Goal: Find contact information: Find contact information

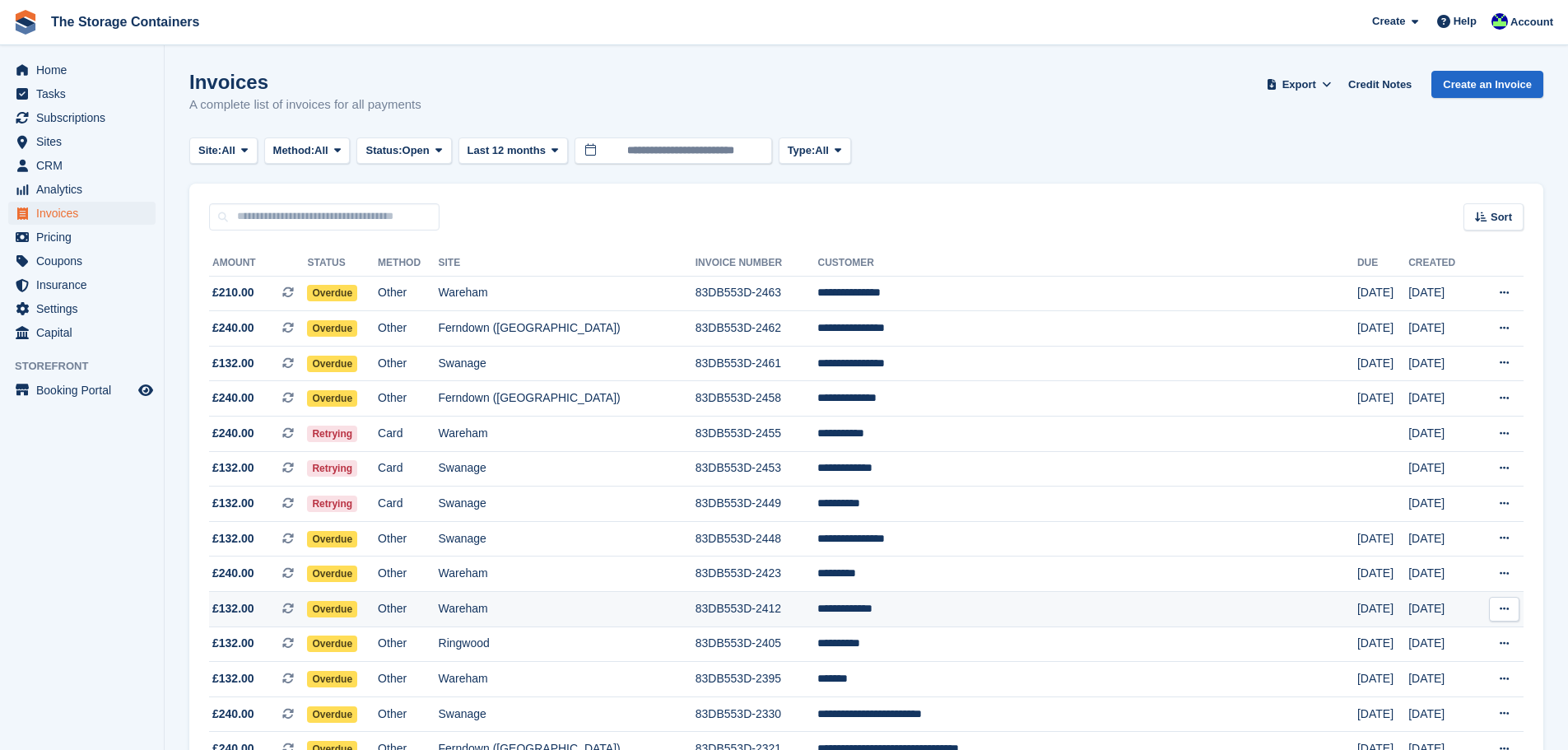
scroll to position [344, 0]
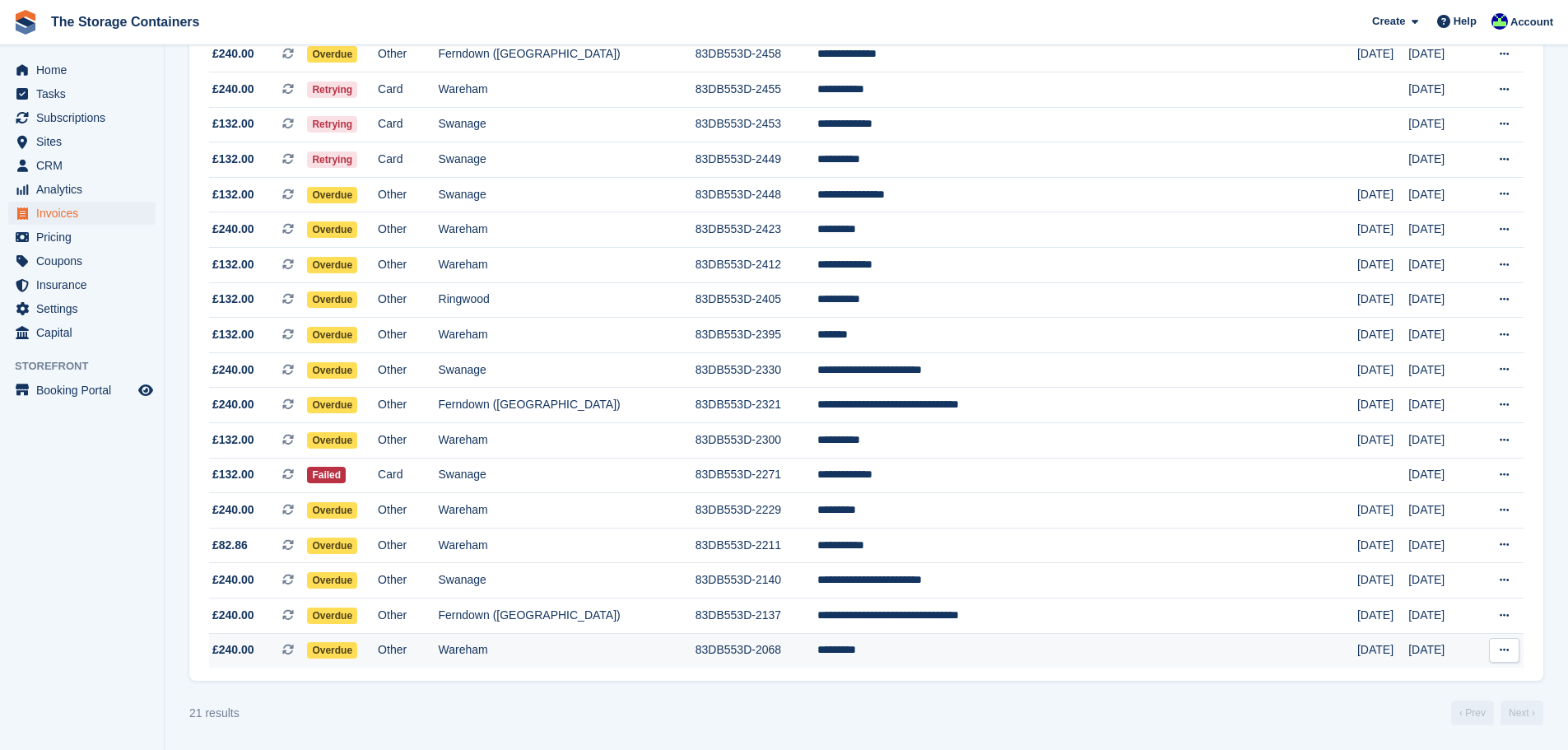
click at [618, 648] on td "Wareham" at bounding box center [568, 650] width 257 height 34
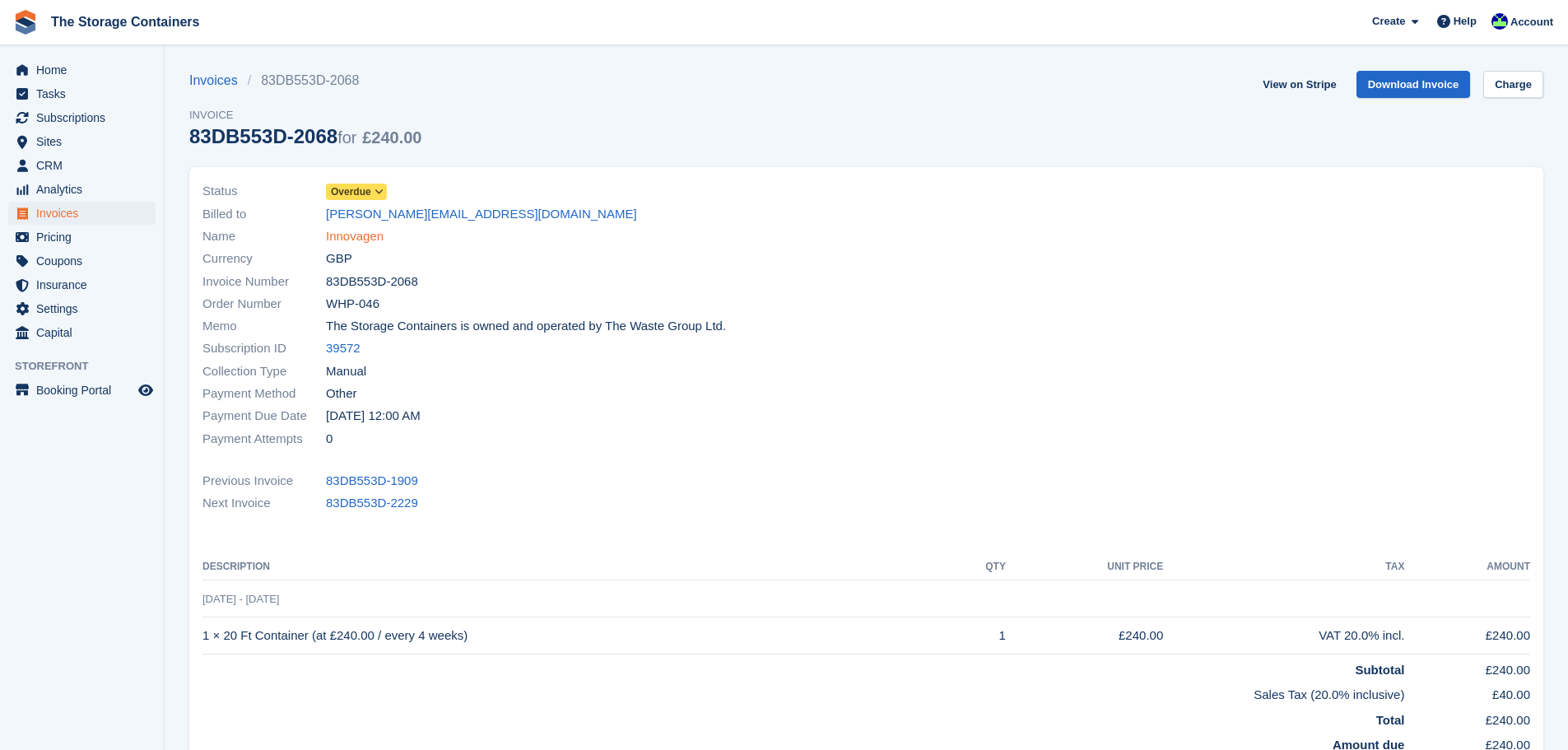
click at [378, 233] on link "Innovagen" at bounding box center [354, 237] width 57 height 19
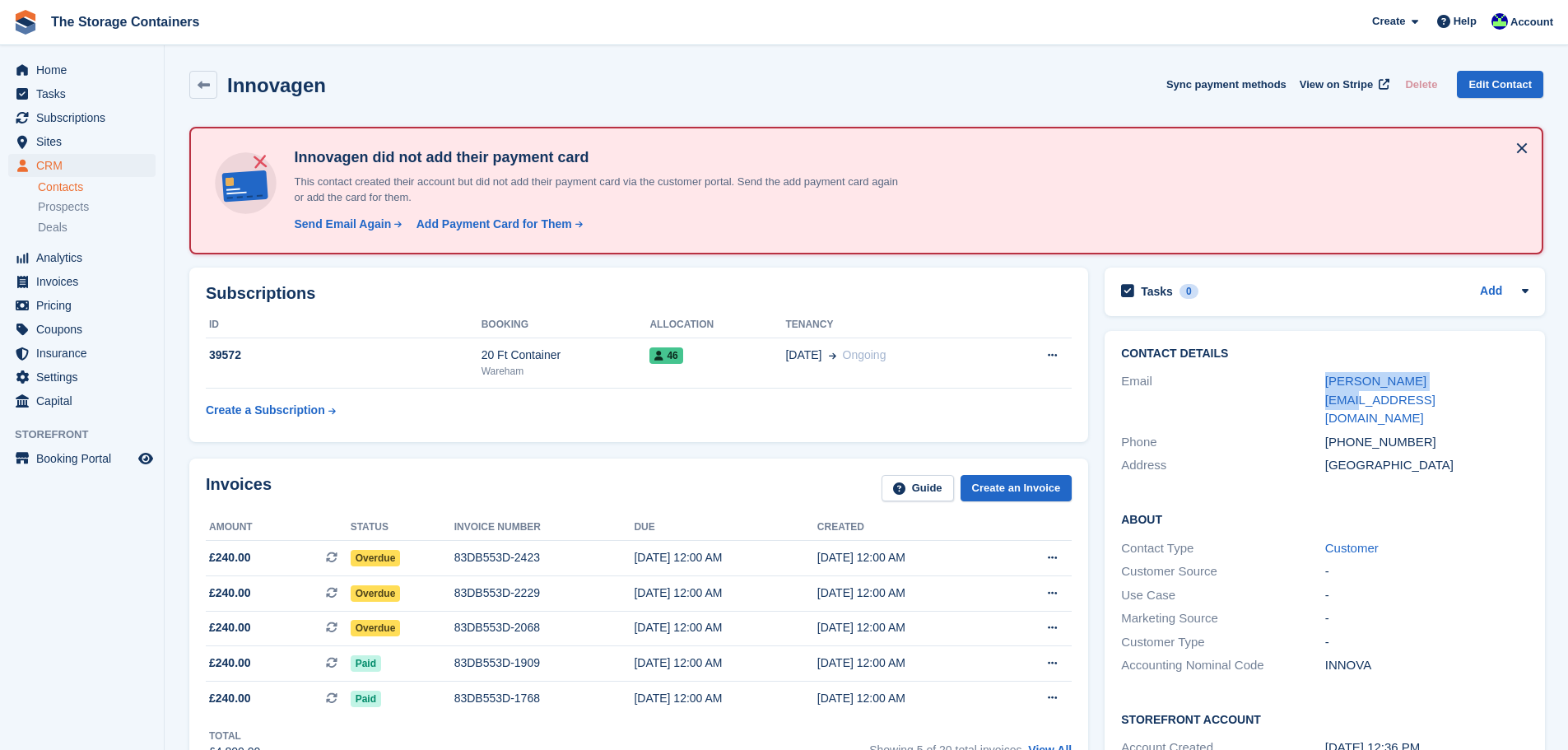
drag, startPoint x: 1453, startPoint y: 384, endPoint x: 1301, endPoint y: 384, distance: 152.0
click at [1301, 384] on div "Email [PERSON_NAME][EMAIL_ADDRESS][DOMAIN_NAME]" at bounding box center [1324, 400] width 407 height 61
copy div "[PERSON_NAME][EMAIL_ADDRESS][DOMAIN_NAME]"
